Goal: Task Accomplishment & Management: Use online tool/utility

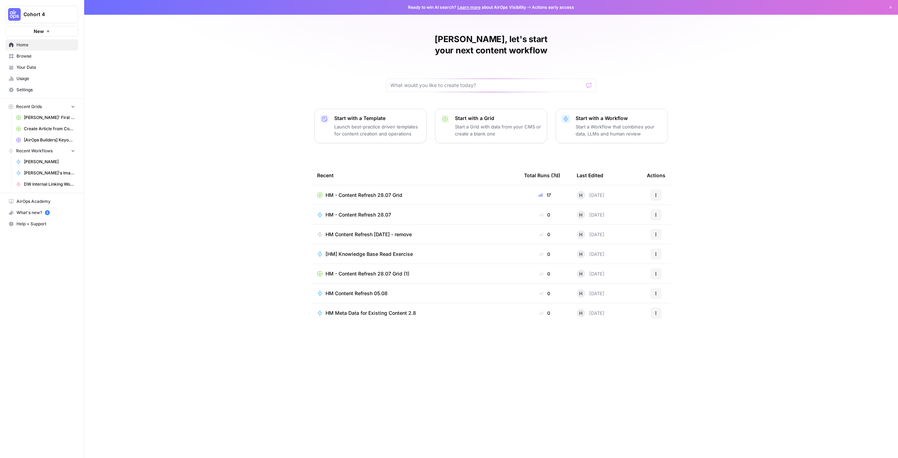
click at [365, 191] on span "HM - Content Refresh 28.07 Grid" at bounding box center [363, 194] width 77 height 7
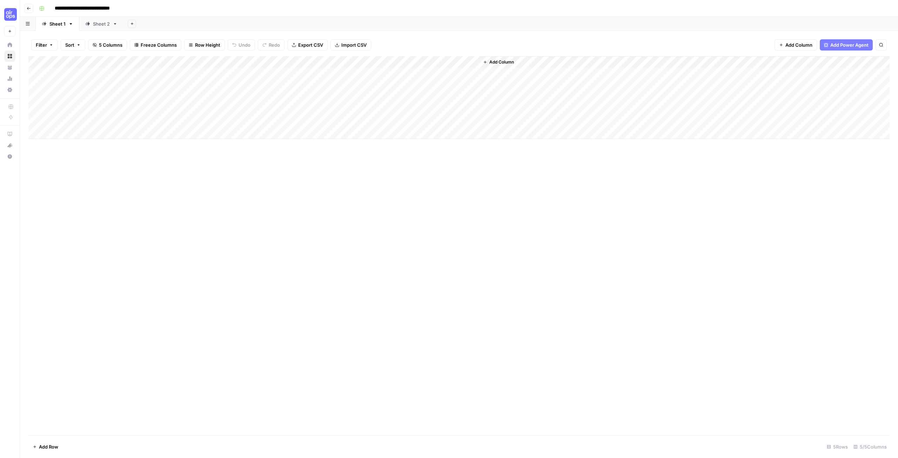
click at [101, 23] on div "Sheet 2" at bounding box center [101, 23] width 17 height 7
click at [75, 265] on div "Add Column" at bounding box center [458, 169] width 861 height 226
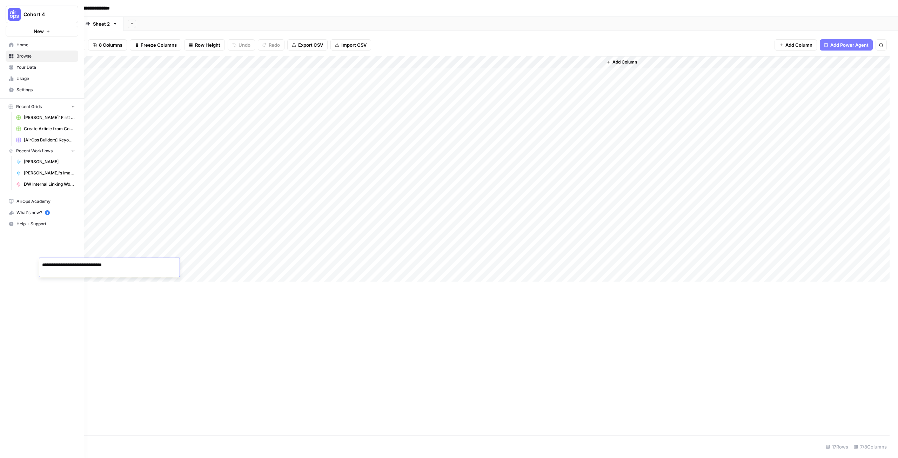
drag, startPoint x: 127, startPoint y: 266, endPoint x: 17, endPoint y: 268, distance: 109.8
click at [17, 268] on body "**********" at bounding box center [449, 229] width 898 height 458
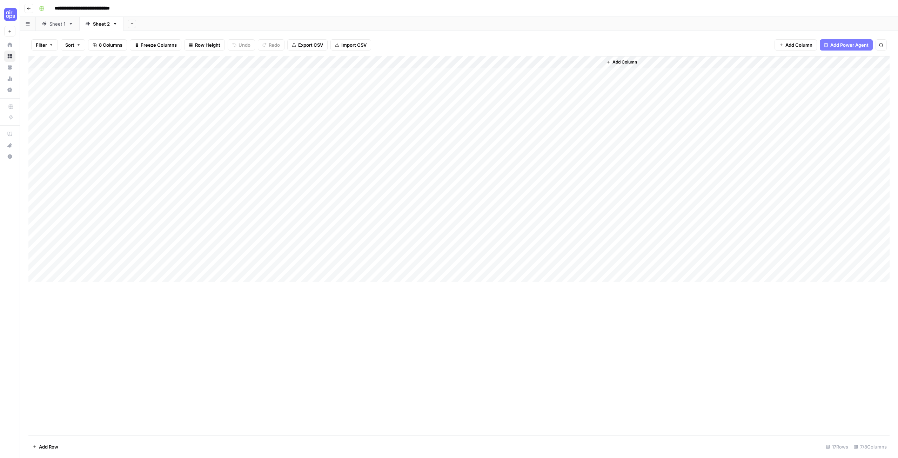
click at [295, 360] on div "Add Column" at bounding box center [458, 245] width 861 height 379
click at [172, 264] on div "Add Column" at bounding box center [458, 169] width 861 height 226
drag, startPoint x: 125, startPoint y: 263, endPoint x: 263, endPoint y: 264, distance: 138.2
click at [263, 264] on body "**********" at bounding box center [449, 229] width 898 height 458
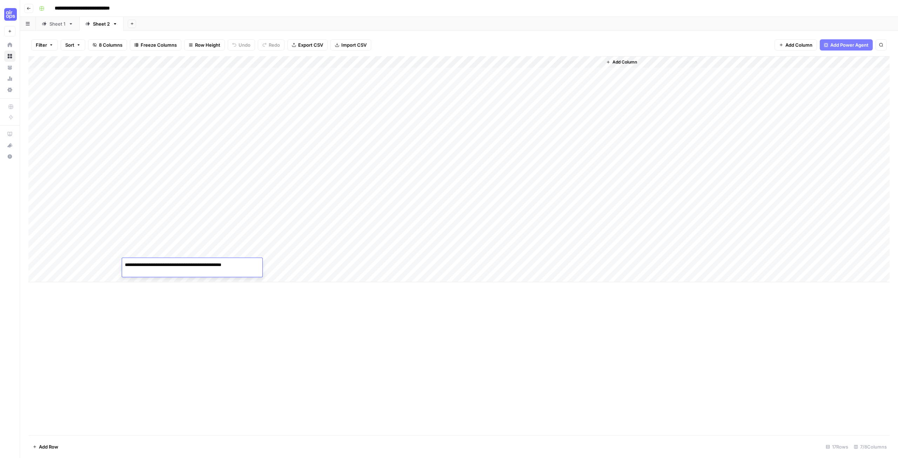
click at [255, 349] on div "Add Column" at bounding box center [458, 245] width 861 height 379
click at [236, 263] on div "Add Column" at bounding box center [458, 169] width 861 height 226
click at [344, 334] on div "Add Column" at bounding box center [458, 245] width 861 height 379
click at [586, 265] on div "Add Column" at bounding box center [458, 169] width 861 height 226
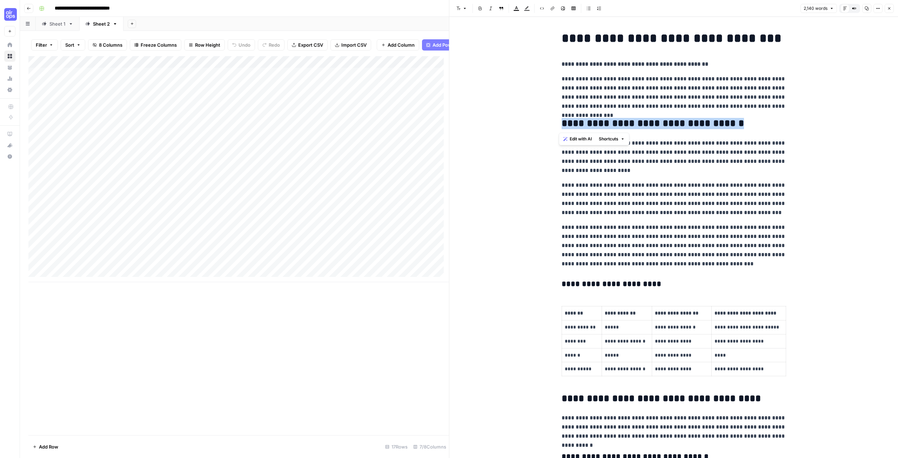
drag, startPoint x: 557, startPoint y: 119, endPoint x: 743, endPoint y: 124, distance: 185.9
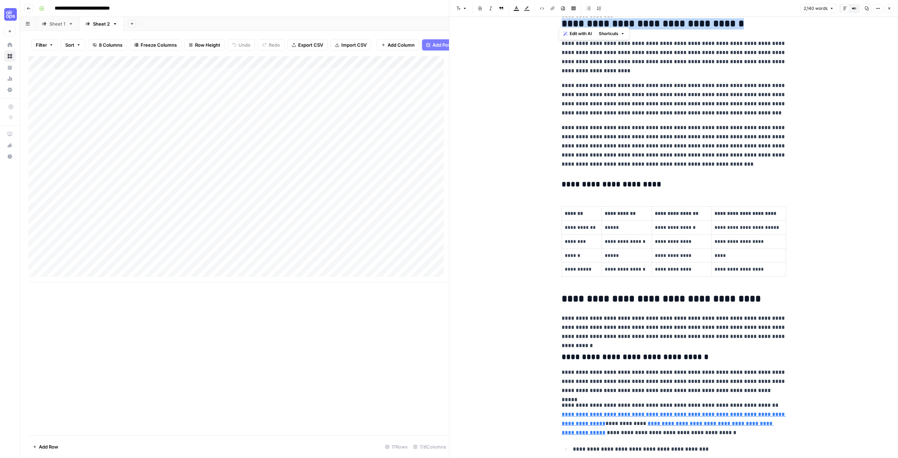
scroll to position [105, 0]
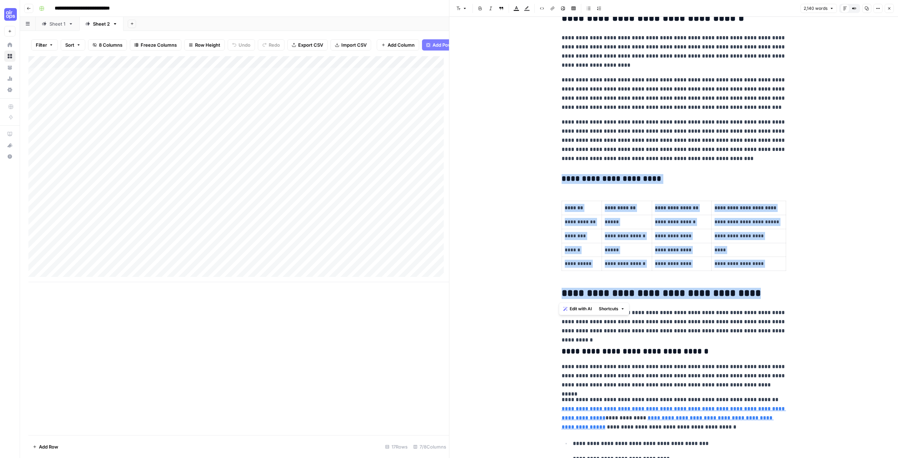
drag, startPoint x: 785, startPoint y: 276, endPoint x: 554, endPoint y: 178, distance: 251.3
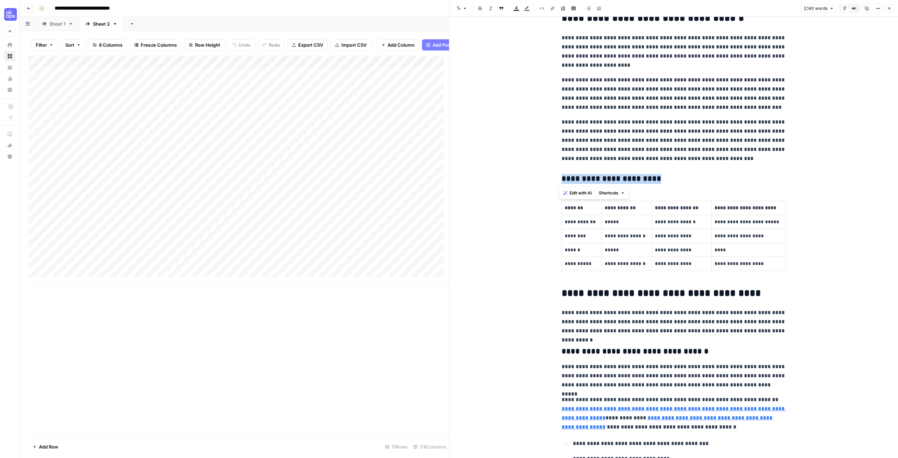
drag, startPoint x: 558, startPoint y: 177, endPoint x: 790, endPoint y: 263, distance: 247.5
click at [708, 321] on p "**********" at bounding box center [673, 321] width 224 height 27
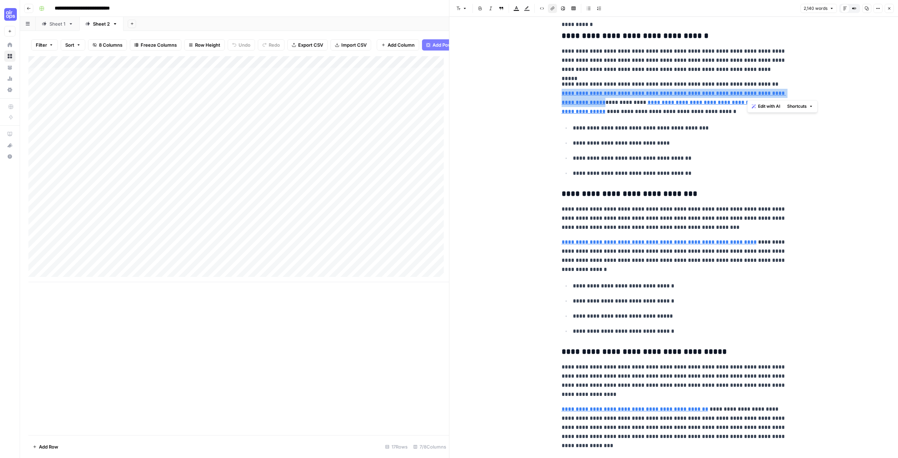
scroll to position [421, 0]
click at [607, 166] on ul "**********" at bounding box center [673, 150] width 224 height 55
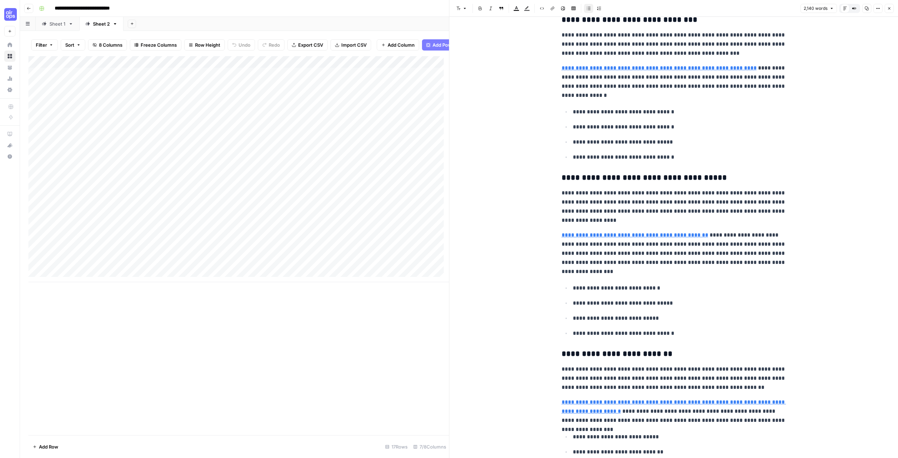
scroll to position [596, 0]
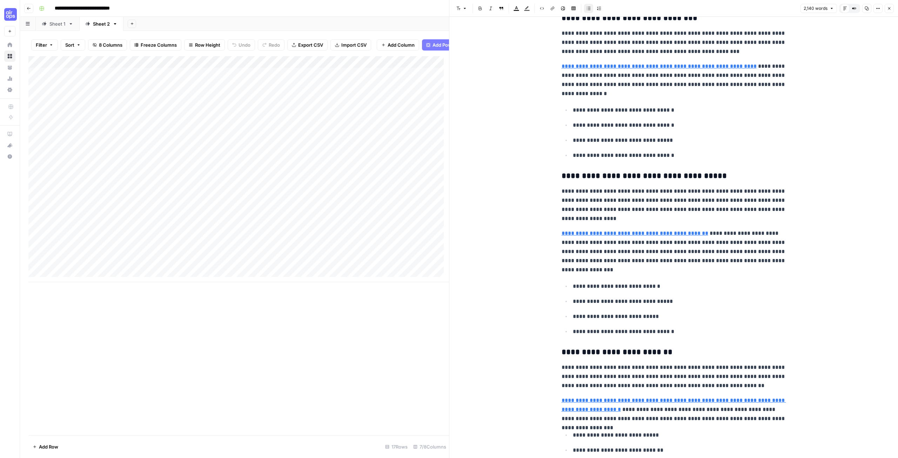
click at [239, 270] on div "Add Column" at bounding box center [238, 169] width 420 height 226
click at [239, 270] on textarea "**********" at bounding box center [263, 270] width 112 height 10
click at [239, 269] on textarea "**********" at bounding box center [263, 270] width 112 height 10
click at [324, 396] on div "Add Column" at bounding box center [238, 245] width 420 height 379
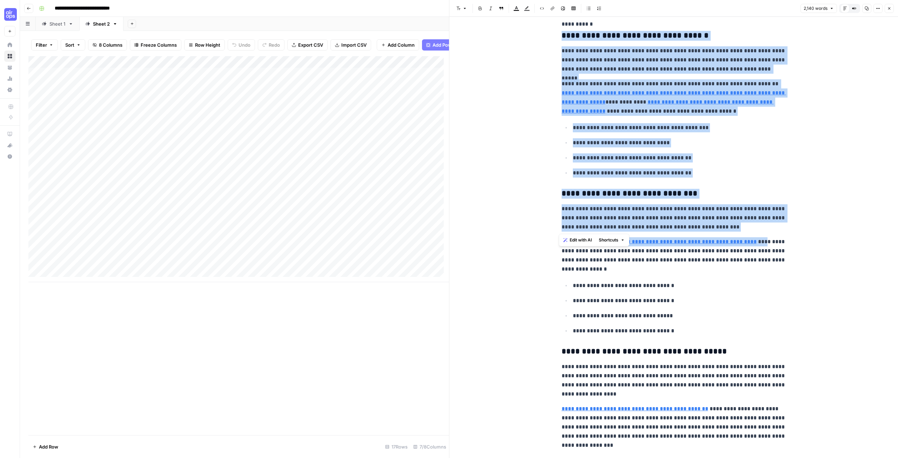
scroll to position [526, 0]
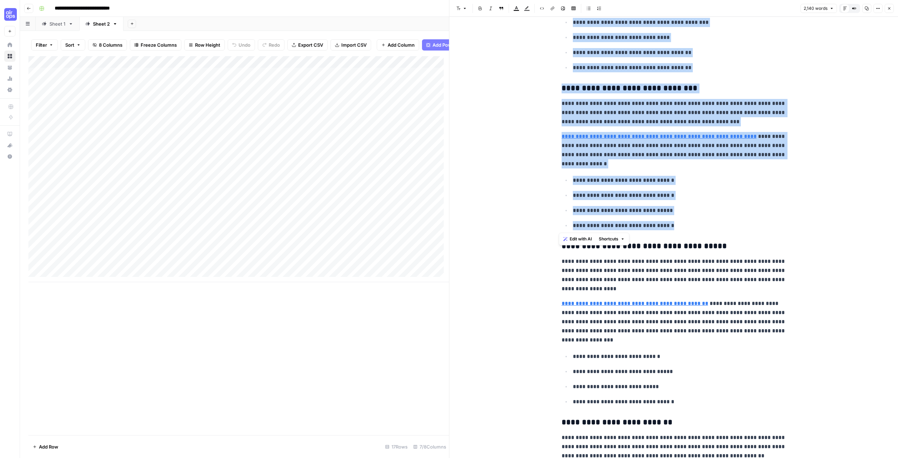
drag, startPoint x: 556, startPoint y: 35, endPoint x: 746, endPoint y: 226, distance: 269.0
click at [697, 278] on p "**********" at bounding box center [673, 275] width 224 height 36
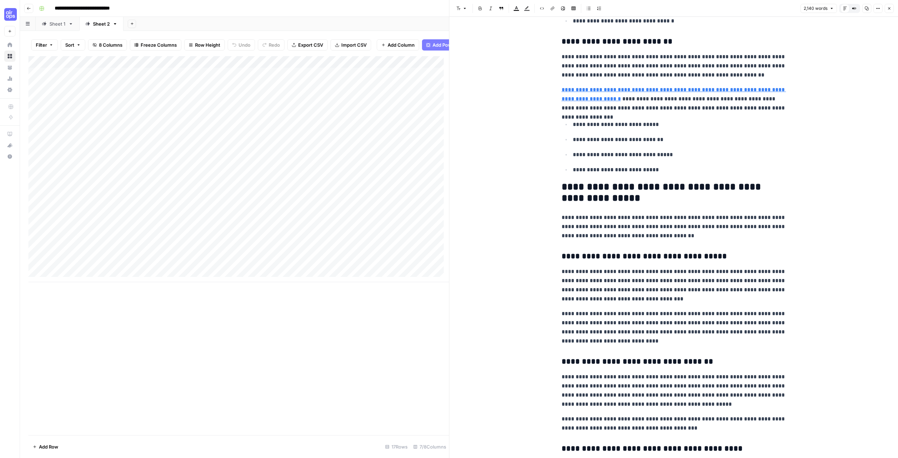
scroll to position [947, 0]
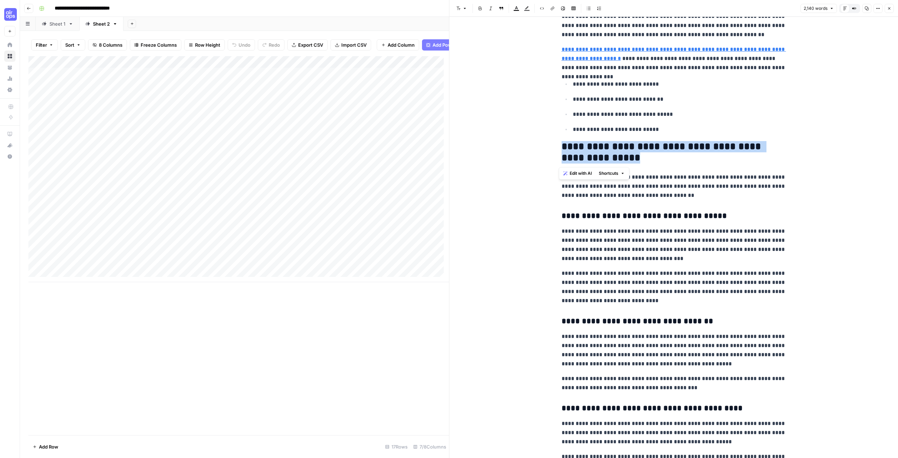
drag, startPoint x: 555, startPoint y: 146, endPoint x: 642, endPoint y: 156, distance: 88.3
click at [728, 200] on p "**********" at bounding box center [673, 186] width 224 height 27
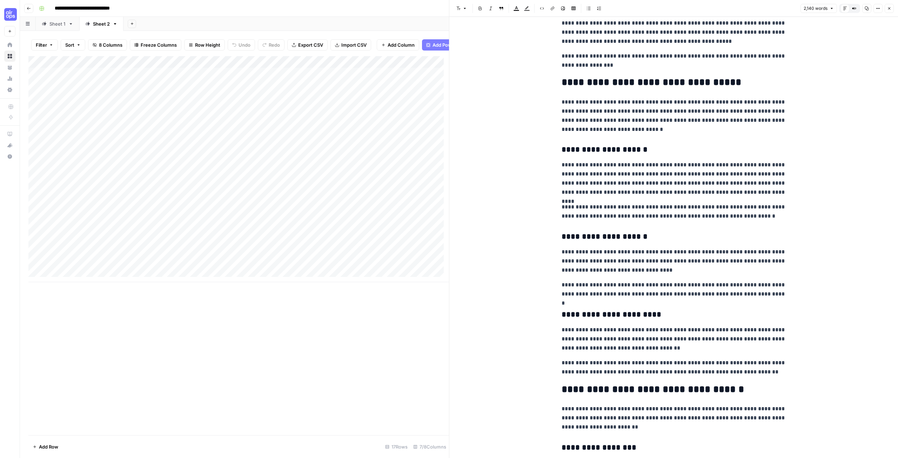
scroll to position [1368, 0]
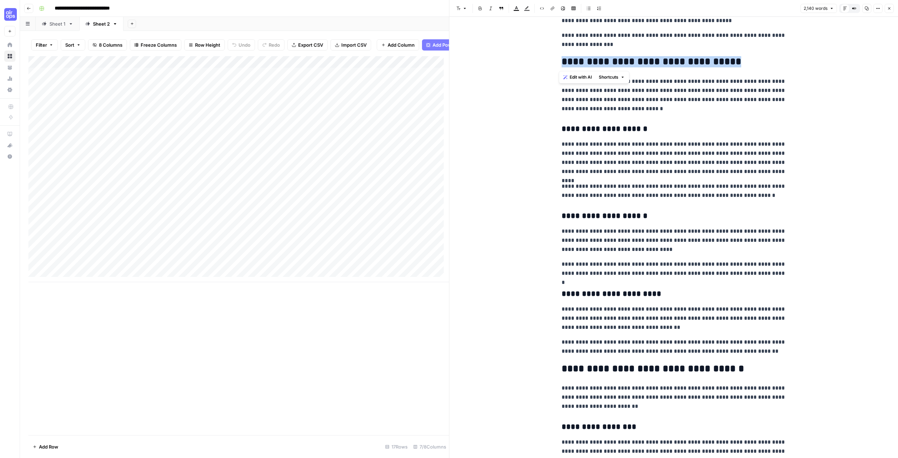
drag, startPoint x: 559, startPoint y: 62, endPoint x: 782, endPoint y: 65, distance: 223.4
click at [782, 65] on h2 "**********" at bounding box center [673, 61] width 224 height 11
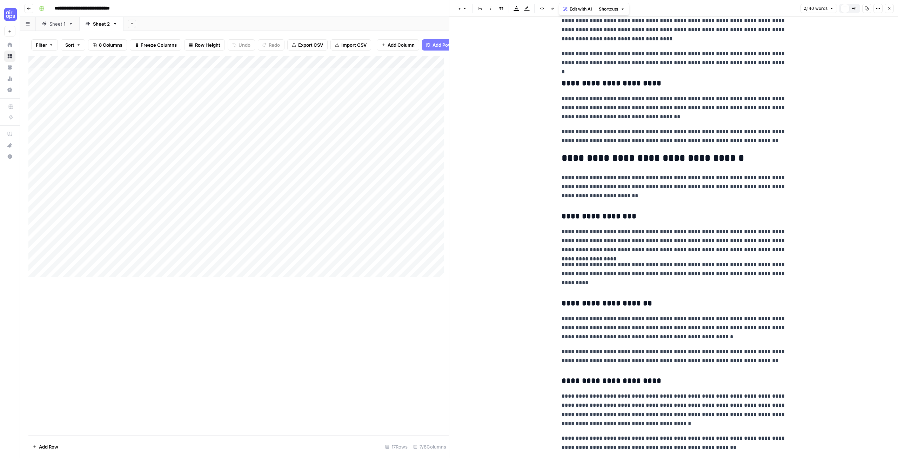
scroll to position [1613, 0]
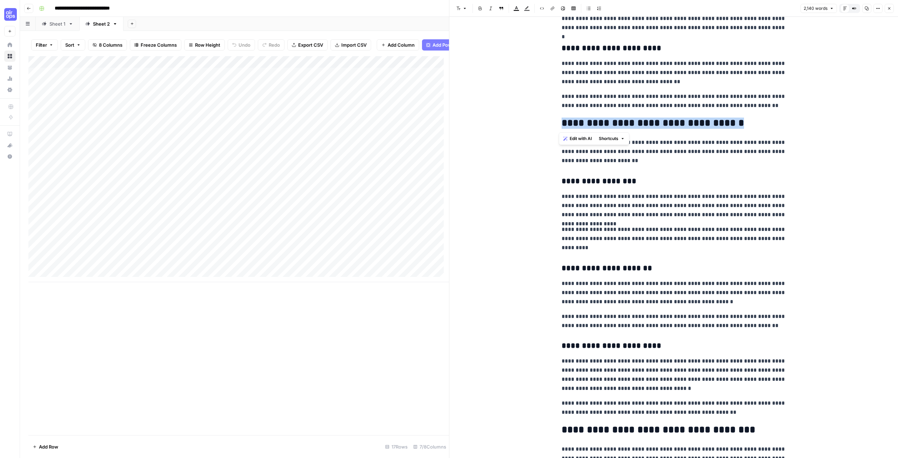
drag, startPoint x: 560, startPoint y: 123, endPoint x: 773, endPoint y: 128, distance: 213.2
click at [773, 128] on h2 "**********" at bounding box center [673, 122] width 224 height 11
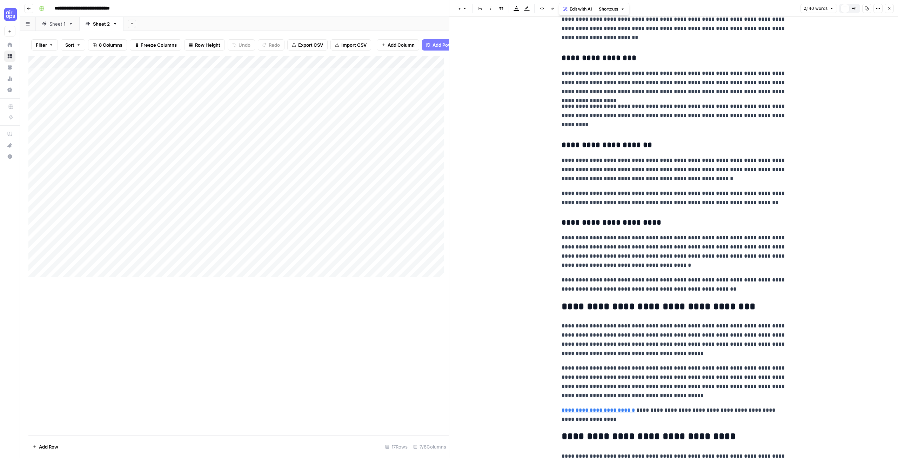
scroll to position [1858, 0]
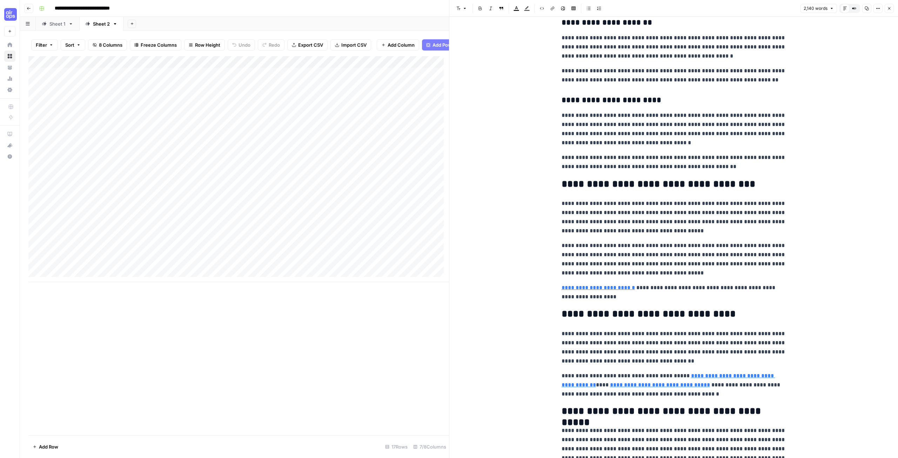
drag, startPoint x: 547, startPoint y: 185, endPoint x: 774, endPoint y: 189, distance: 226.5
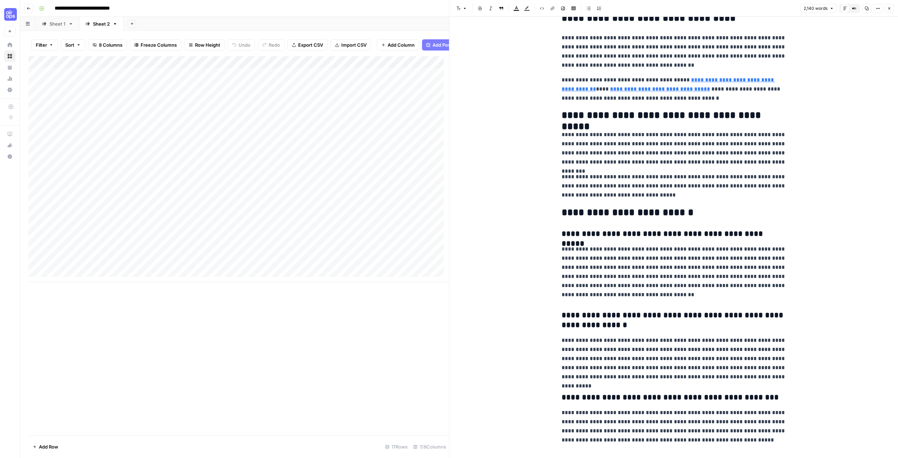
scroll to position [2314, 0]
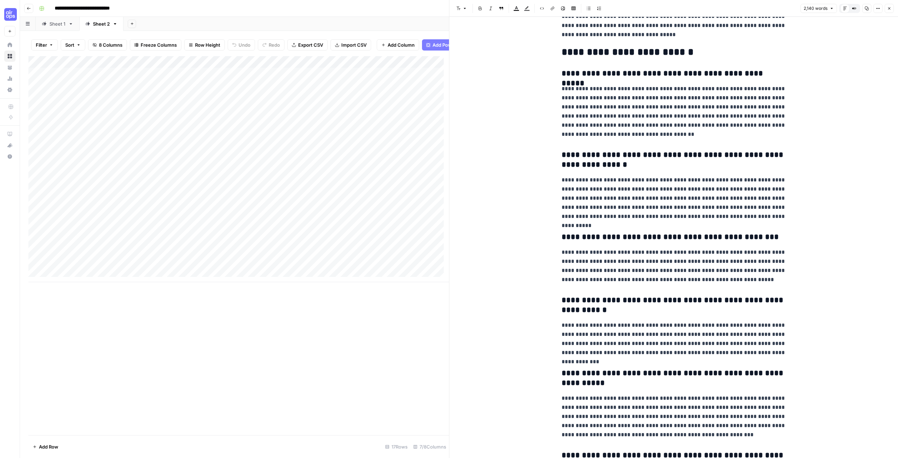
click at [654, 276] on p "**********" at bounding box center [673, 266] width 224 height 36
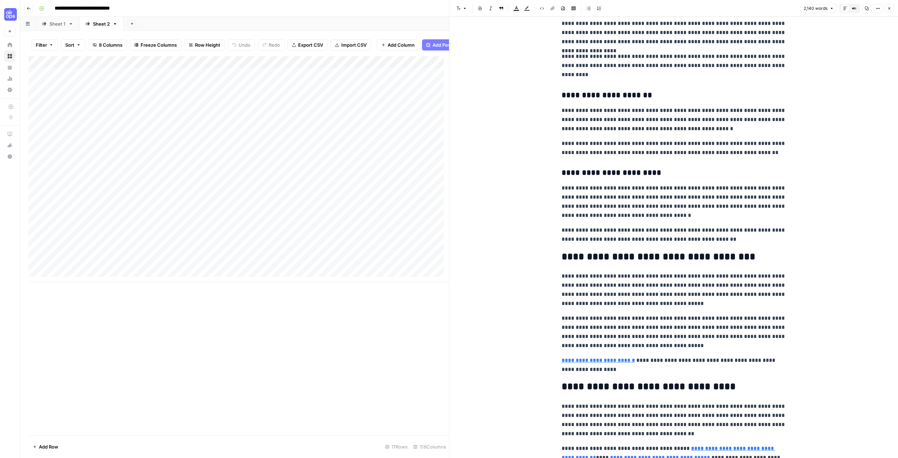
scroll to position [1718, 0]
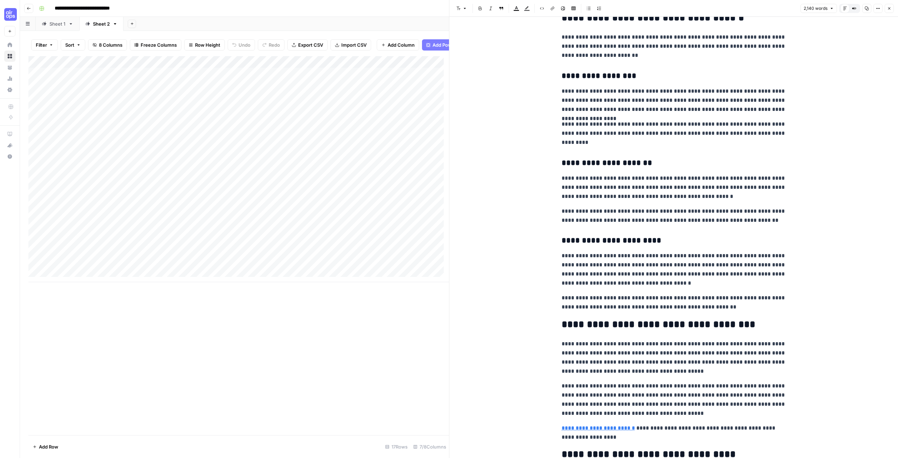
click at [890, 10] on icon "button" at bounding box center [889, 8] width 4 height 4
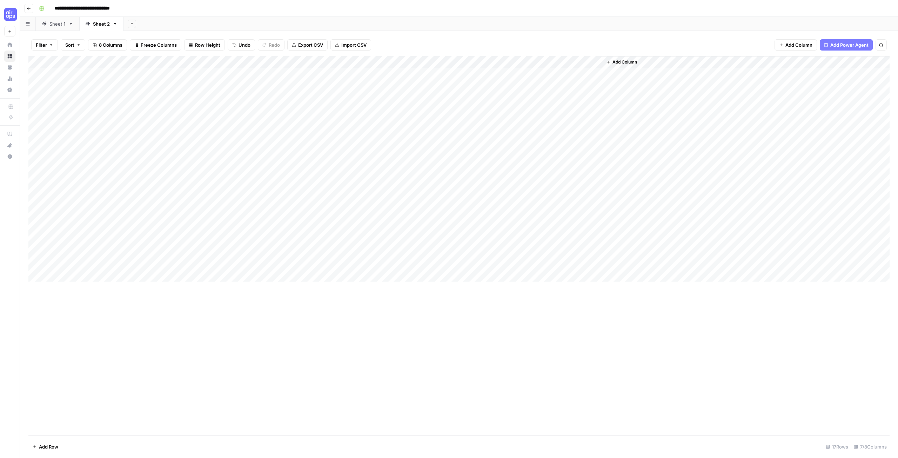
click at [597, 63] on div "Add Column" at bounding box center [458, 169] width 861 height 226
click at [345, 62] on div "Add Column" at bounding box center [458, 169] width 861 height 226
click at [675, 353] on div "Add Column" at bounding box center [458, 245] width 861 height 379
click at [347, 60] on div "Add Column" at bounding box center [458, 169] width 861 height 226
click at [335, 133] on span "Edit Workflow" at bounding box center [341, 130] width 61 height 7
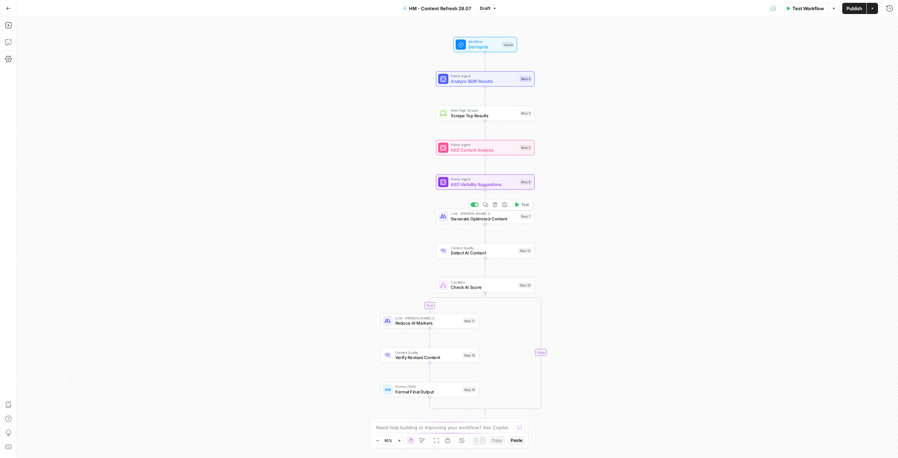
click at [463, 218] on span "Generate Optimized Content" at bounding box center [484, 218] width 66 height 6
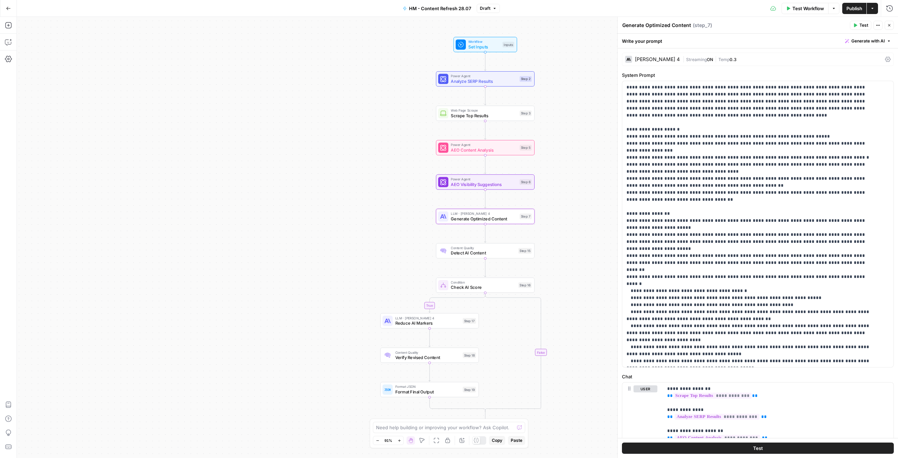
click at [653, 62] on div "[PERSON_NAME] 4" at bounding box center [652, 59] width 55 height 7
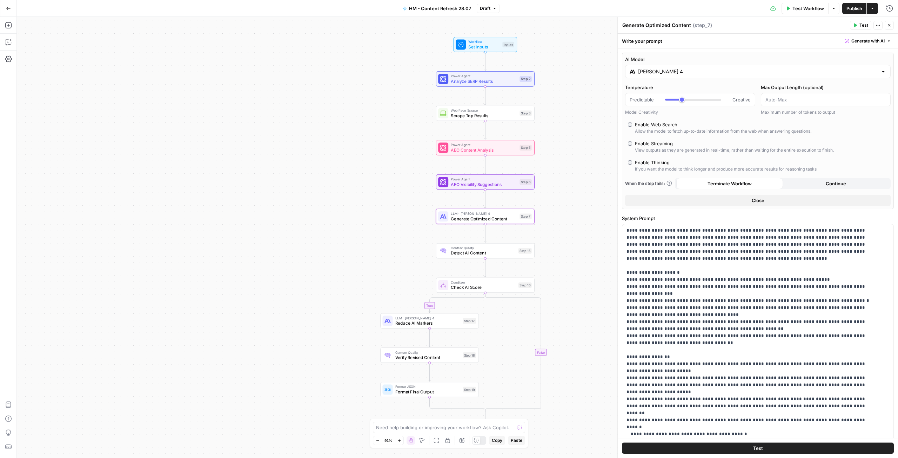
click at [668, 70] on input "[PERSON_NAME] 4" at bounding box center [757, 71] width 239 height 7
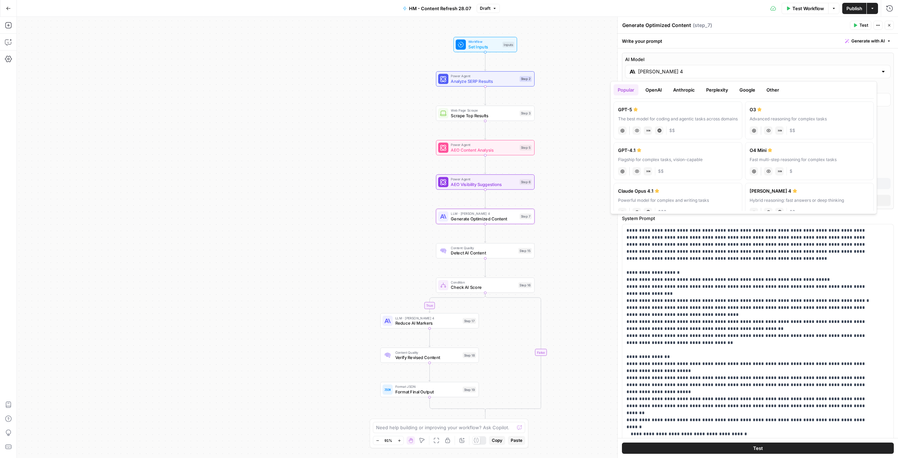
click at [655, 85] on button "OpenAI" at bounding box center [653, 89] width 25 height 11
click at [665, 89] on button "Anthropic" at bounding box center [656, 89] width 30 height 11
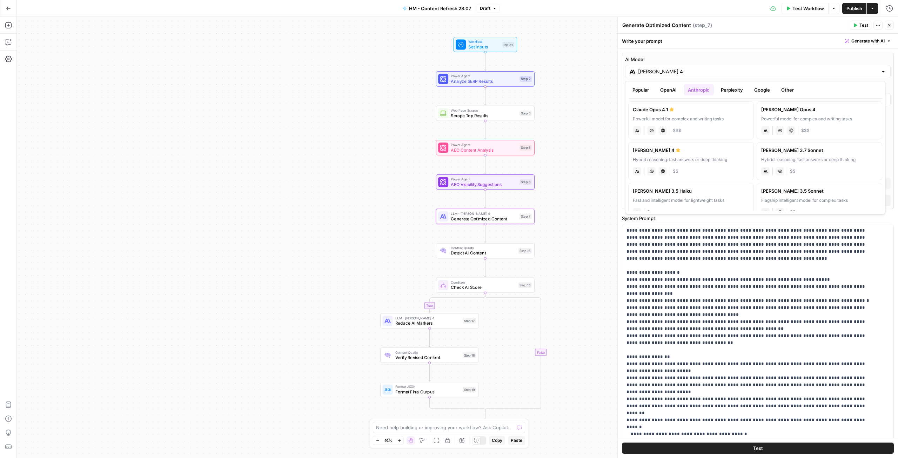
click at [735, 90] on button "Perplexity" at bounding box center [731, 89] width 31 height 11
click at [760, 89] on button "Google" at bounding box center [762, 89] width 24 height 11
click at [790, 90] on button "Other" at bounding box center [787, 89] width 21 height 11
click at [641, 93] on button "Popular" at bounding box center [640, 89] width 25 height 11
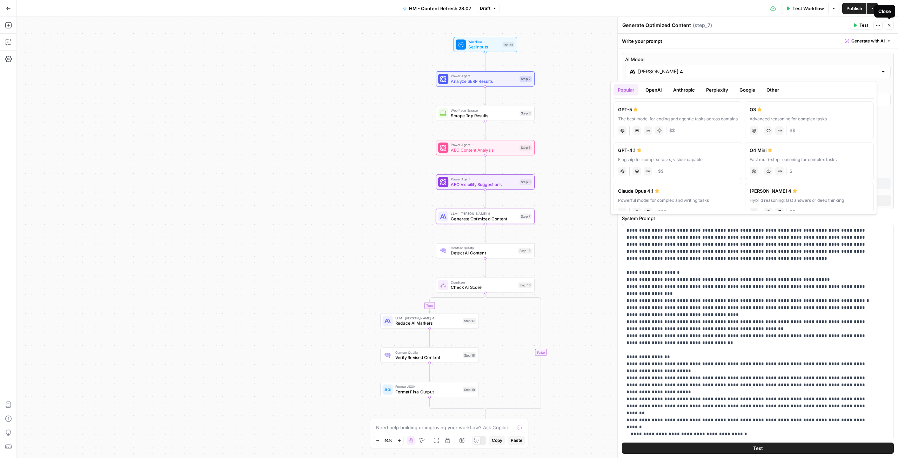
click at [889, 25] on icon "button" at bounding box center [889, 25] width 2 height 2
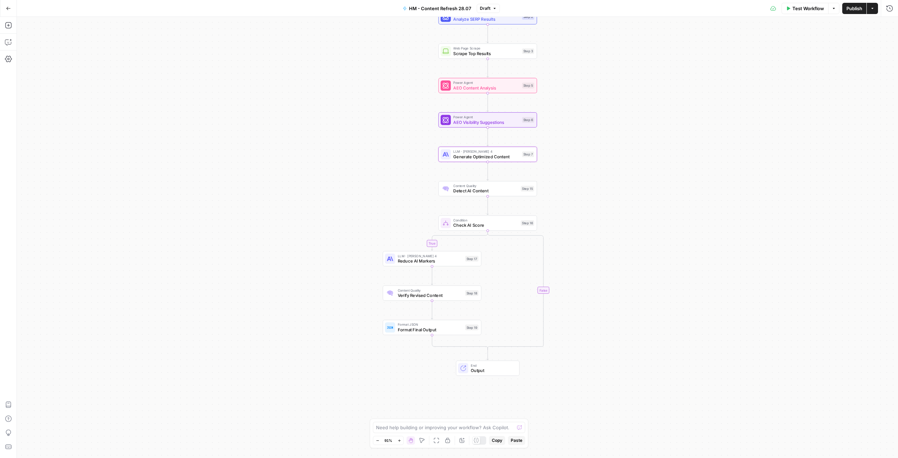
drag, startPoint x: 627, startPoint y: 222, endPoint x: 629, endPoint y: 64, distance: 157.8
click at [629, 64] on div "true false Workflow Set Inputs Inputs Power Agent Analyze SERP Results Step 2 W…" at bounding box center [457, 237] width 881 height 441
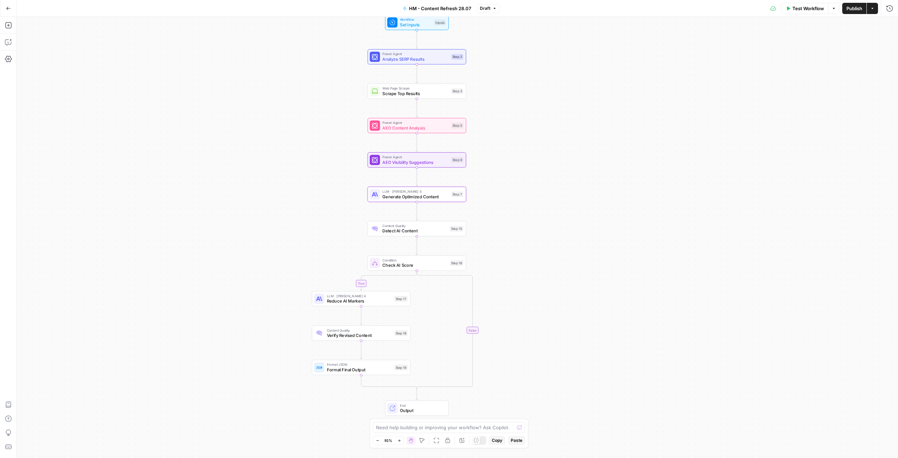
drag, startPoint x: 643, startPoint y: 350, endPoint x: 585, endPoint y: 318, distance: 66.1
click at [575, 414] on div "true false Workflow Set Inputs Inputs Power Agent Analyze SERP Results Step 2 W…" at bounding box center [457, 237] width 881 height 441
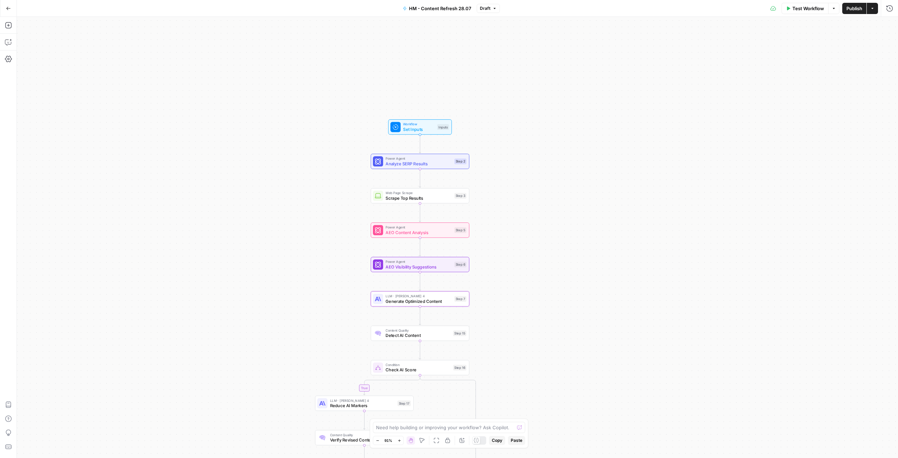
drag, startPoint x: 590, startPoint y: 168, endPoint x: 596, endPoint y: 253, distance: 84.7
click at [591, 257] on div "true false Workflow Set Inputs Inputs Power Agent Analyze SERP Results Step 2 W…" at bounding box center [457, 237] width 881 height 441
